Goal: Transaction & Acquisition: Book appointment/travel/reservation

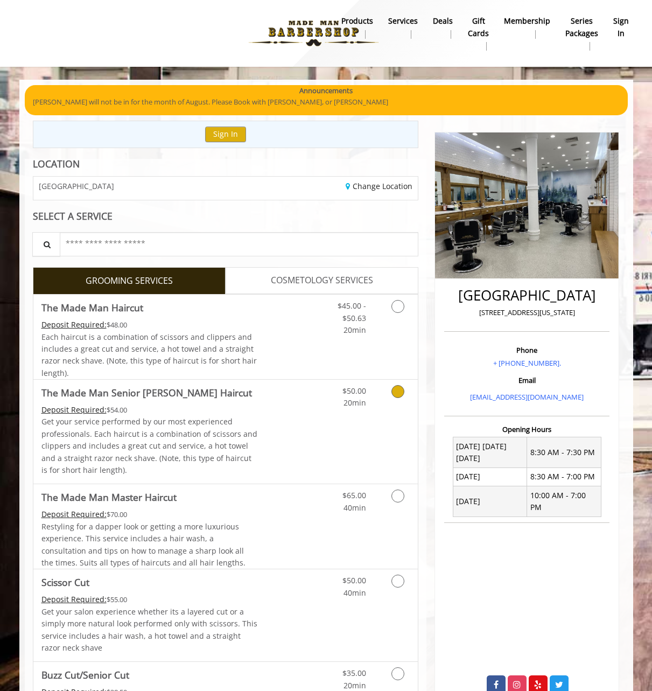
click at [258, 457] on link "Discounted Price" at bounding box center [289, 432] width 64 height 104
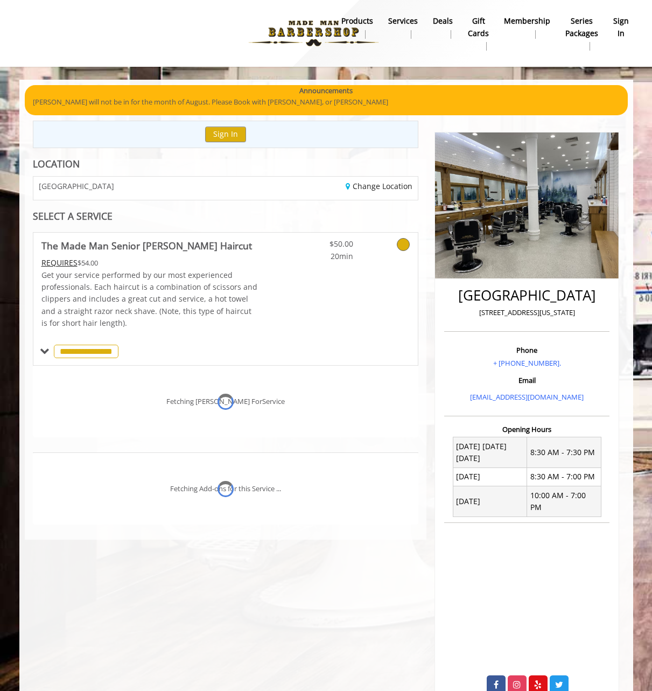
scroll to position [19, 0]
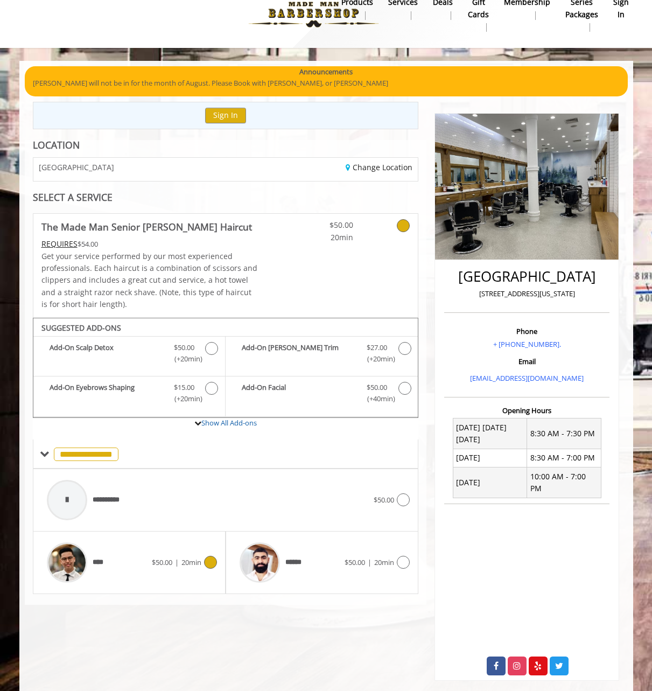
click at [181, 558] on span "20min" at bounding box center [191, 562] width 20 height 10
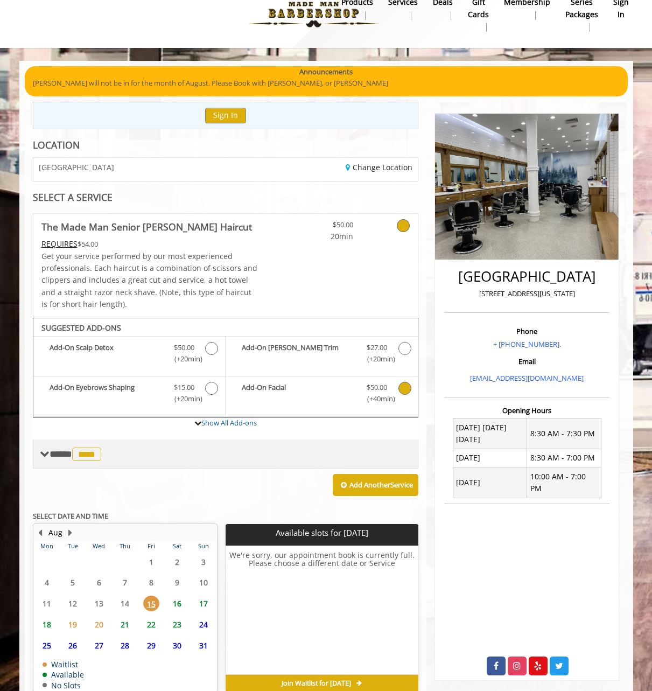
scroll to position [67, 0]
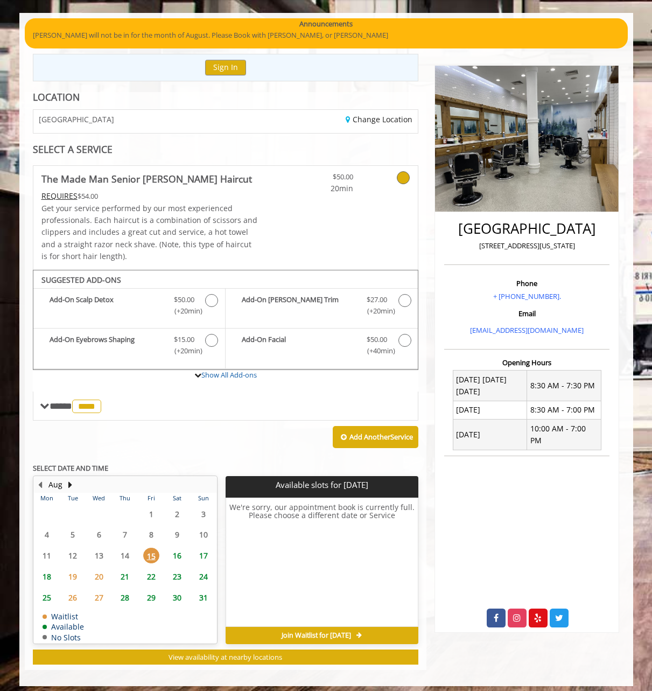
click at [181, 548] on span "16" at bounding box center [177, 556] width 16 height 16
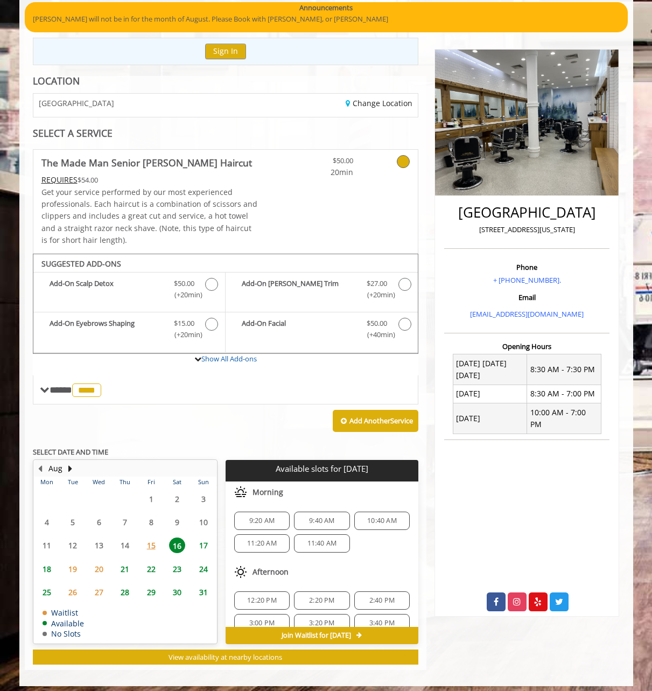
click at [327, 539] on span "11:40 AM" at bounding box center [322, 543] width 30 height 9
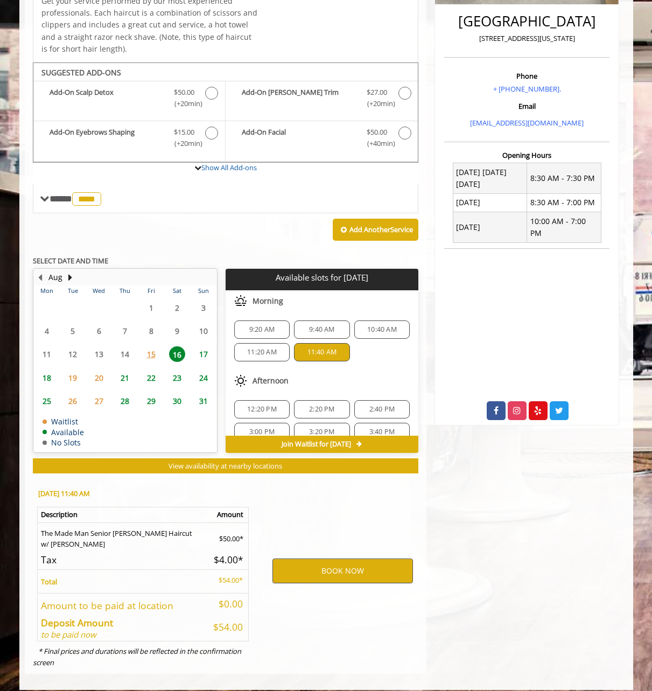
scroll to position [275, 0]
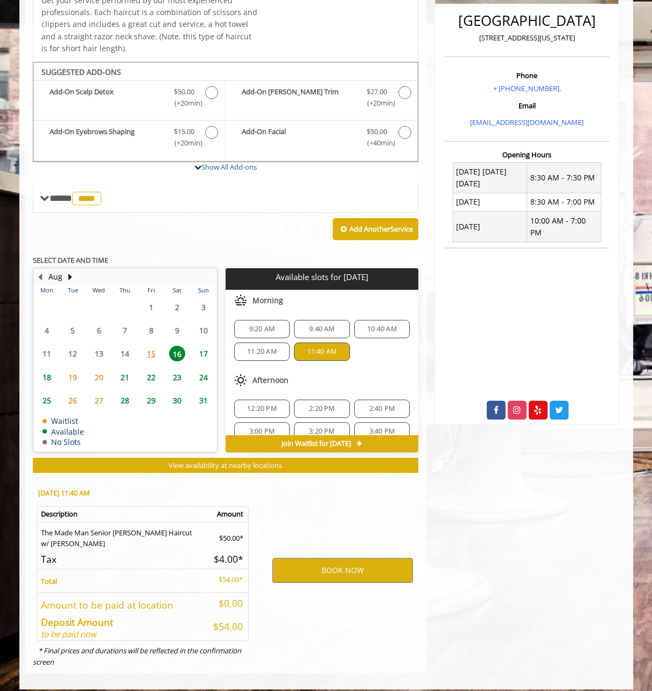
click at [384, 529] on div "BOOK NOW" at bounding box center [342, 570] width 167 height 184
click at [47, 370] on span "18" at bounding box center [47, 377] width 16 height 16
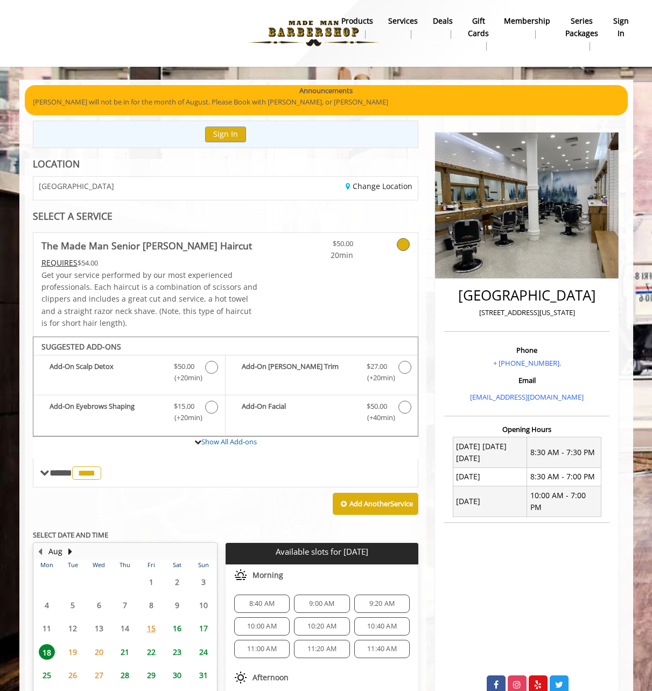
scroll to position [83, 0]
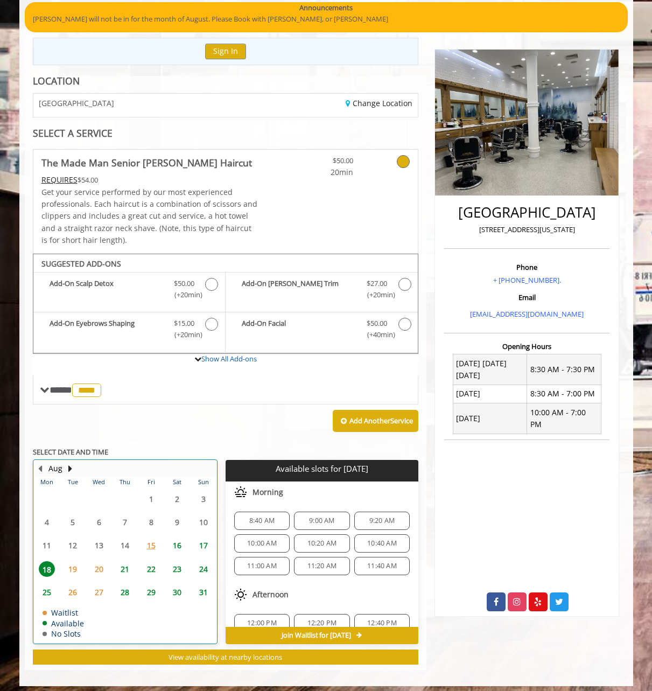
click at [216, 540] on td "17" at bounding box center [203, 545] width 26 height 23
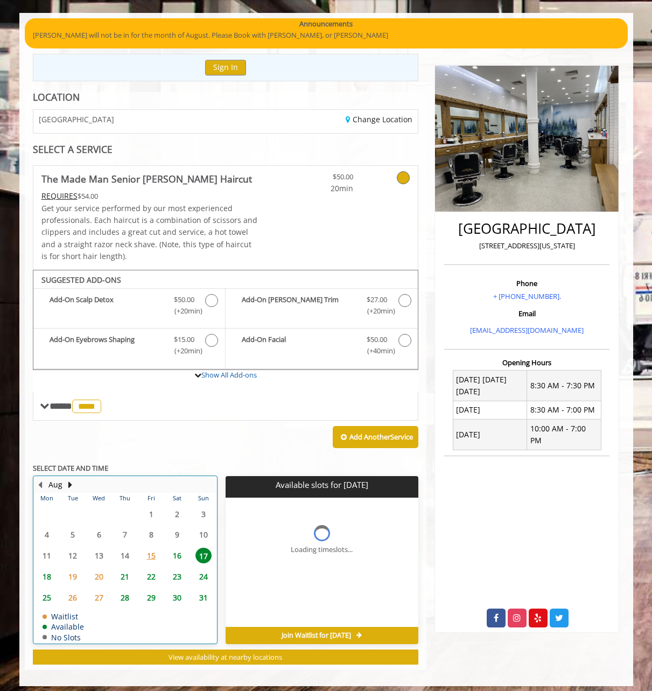
click at [205, 545] on td "17" at bounding box center [203, 555] width 26 height 21
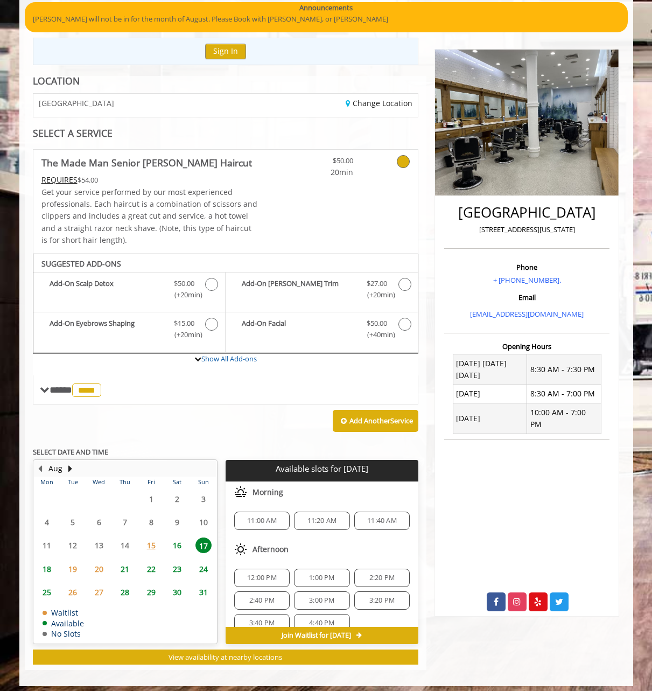
click at [331, 520] on div "11:20 AM" at bounding box center [321, 521] width 55 height 18
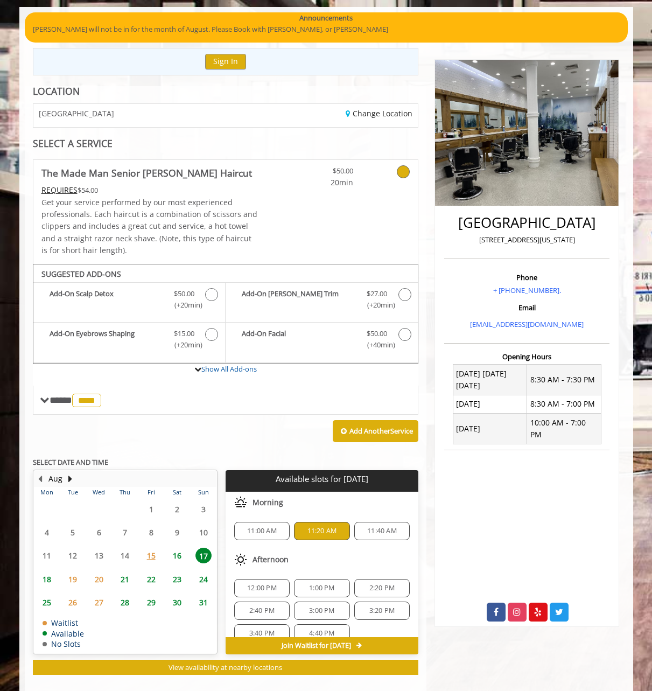
scroll to position [275, 0]
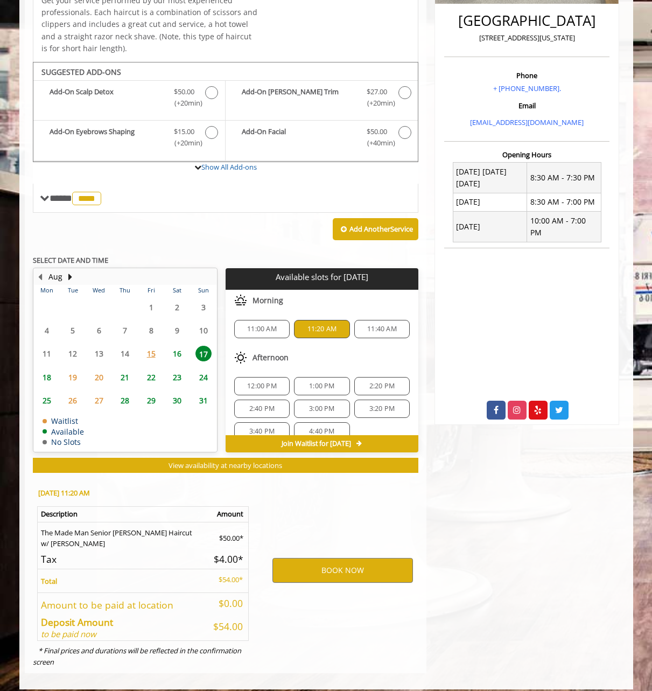
click at [172, 350] on span "16" at bounding box center [177, 354] width 16 height 16
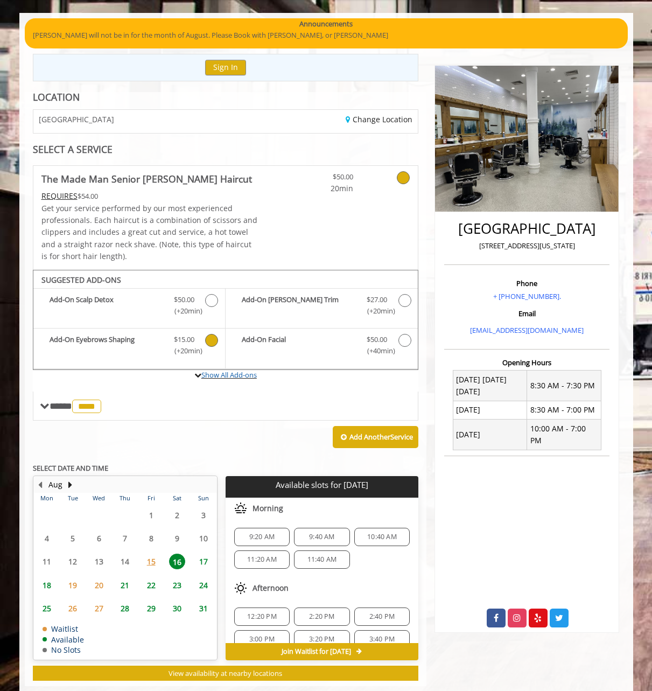
scroll to position [83, 0]
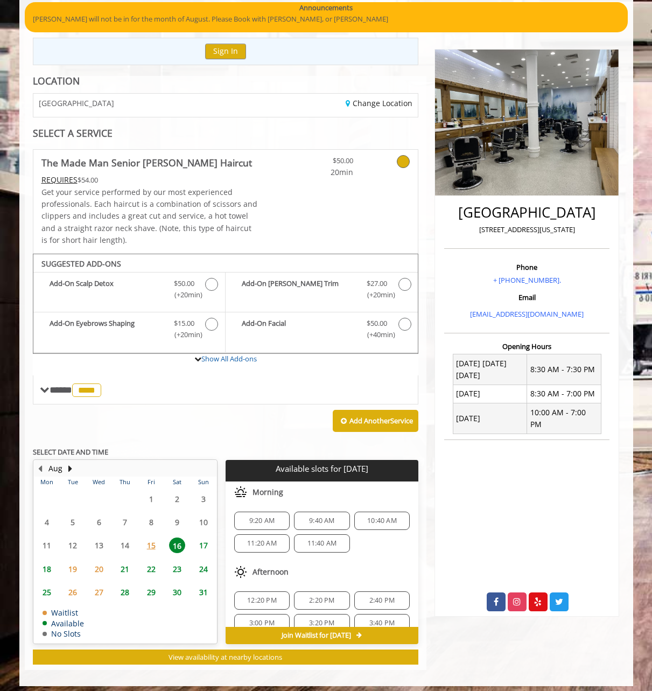
click at [270, 539] on span "11:20 AM" at bounding box center [262, 543] width 30 height 9
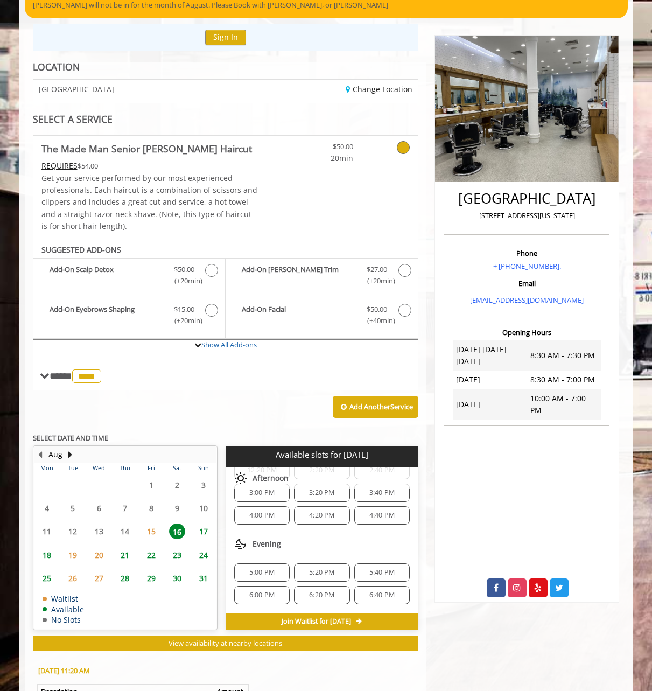
scroll to position [275, 0]
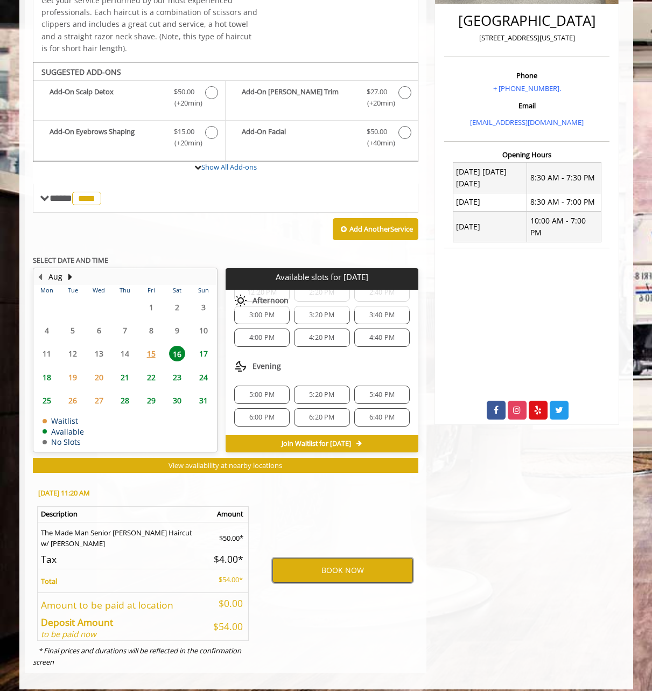
click at [369, 571] on button "BOOK NOW" at bounding box center [342, 570] width 141 height 25
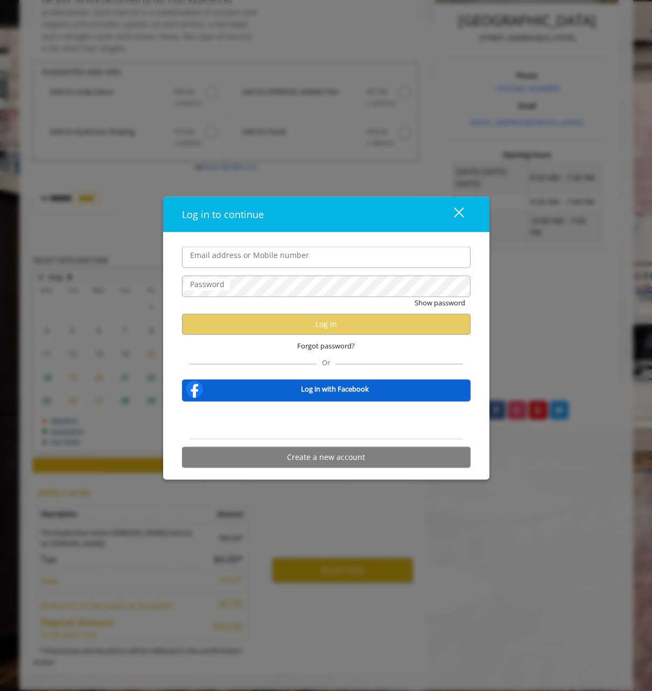
drag, startPoint x: 469, startPoint y: 345, endPoint x: 462, endPoint y: 341, distance: 8.7
click at [469, 346] on div "Forgot password?" at bounding box center [326, 346] width 289 height 22
click at [292, 263] on input "Email address or Mobile number" at bounding box center [326, 258] width 289 height 22
click at [0, 690] on com-1password-button at bounding box center [0, 700] width 0 height 0
click at [331, 424] on div "Sign in with Google. Opens in new tab" at bounding box center [326, 420] width 99 height 24
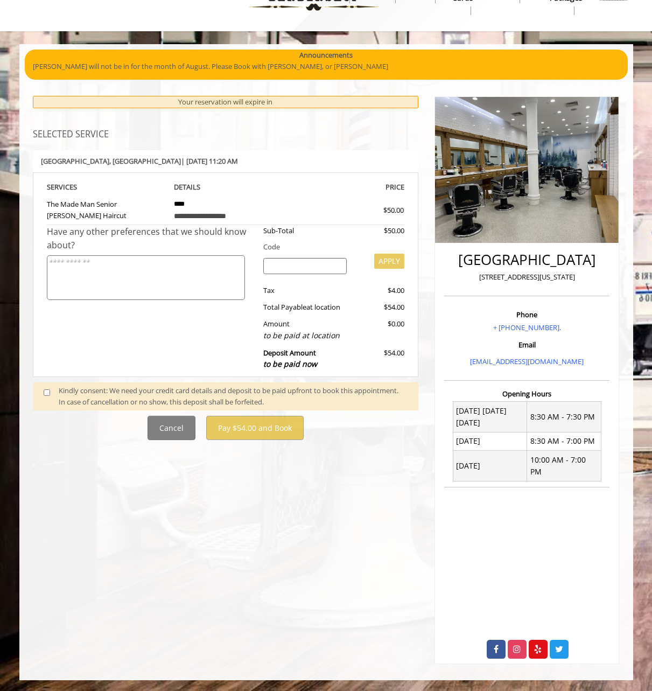
scroll to position [0, 0]
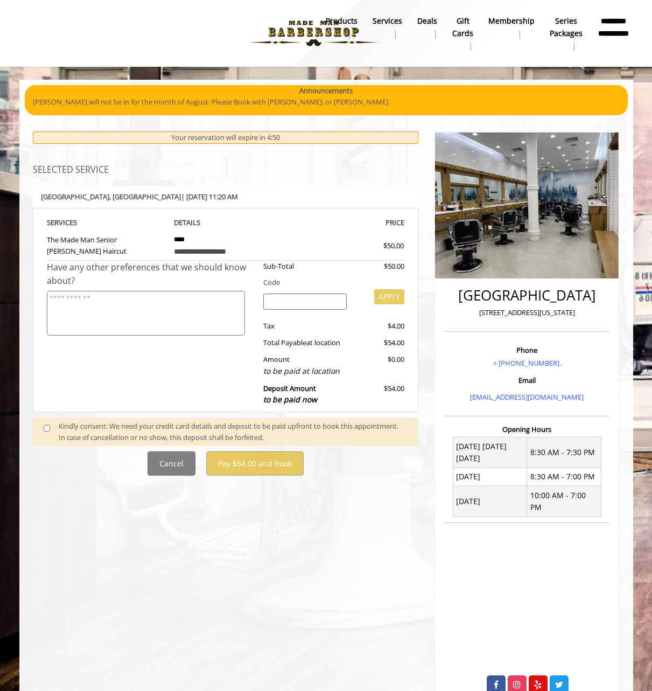
click at [201, 369] on div "Have any other preferences that we should know about?" at bounding box center [151, 336] width 209 height 151
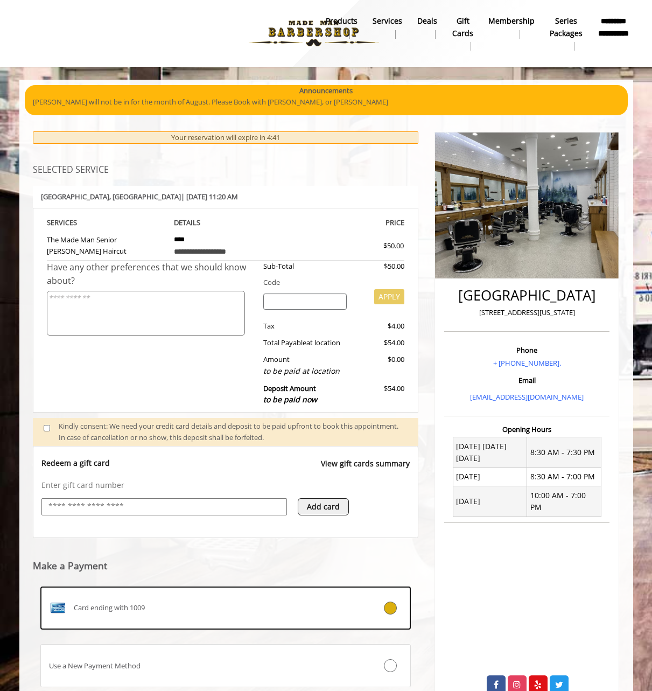
scroll to position [68, 0]
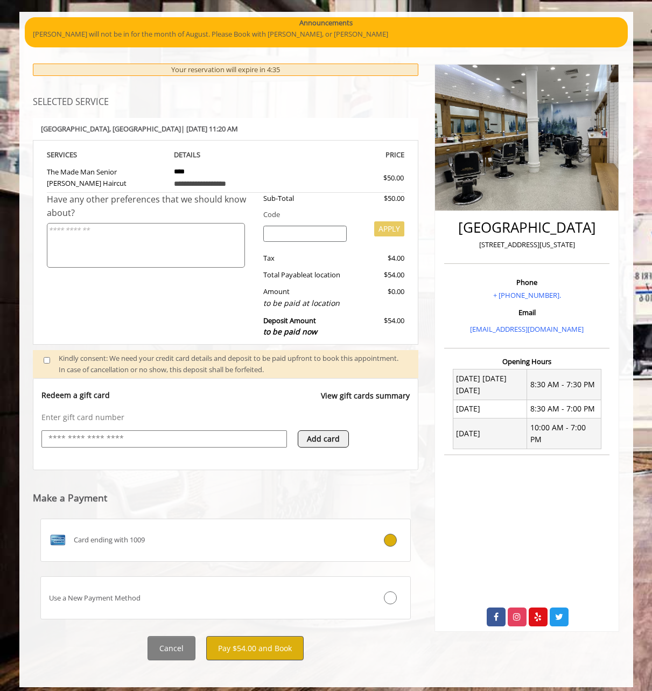
click at [267, 644] on button "Pay $54.00 and Book" at bounding box center [254, 648] width 97 height 24
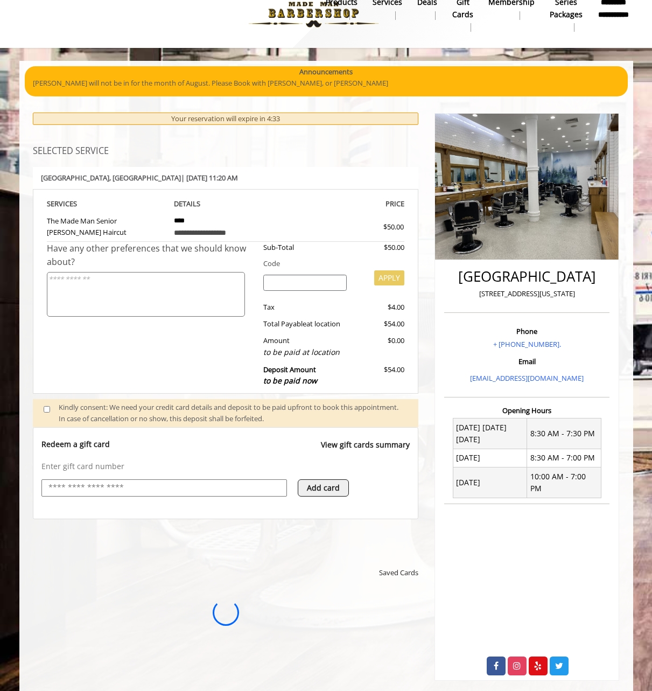
scroll to position [0, 0]
